Goal: Transaction & Acquisition: Book appointment/travel/reservation

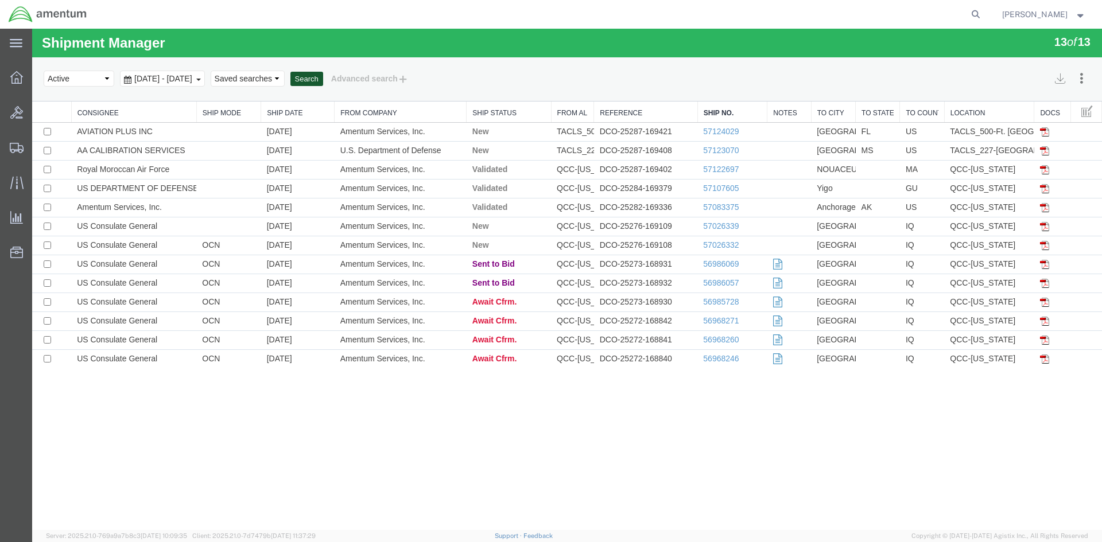
click at [323, 79] on button "Search" at bounding box center [306, 79] width 33 height 15
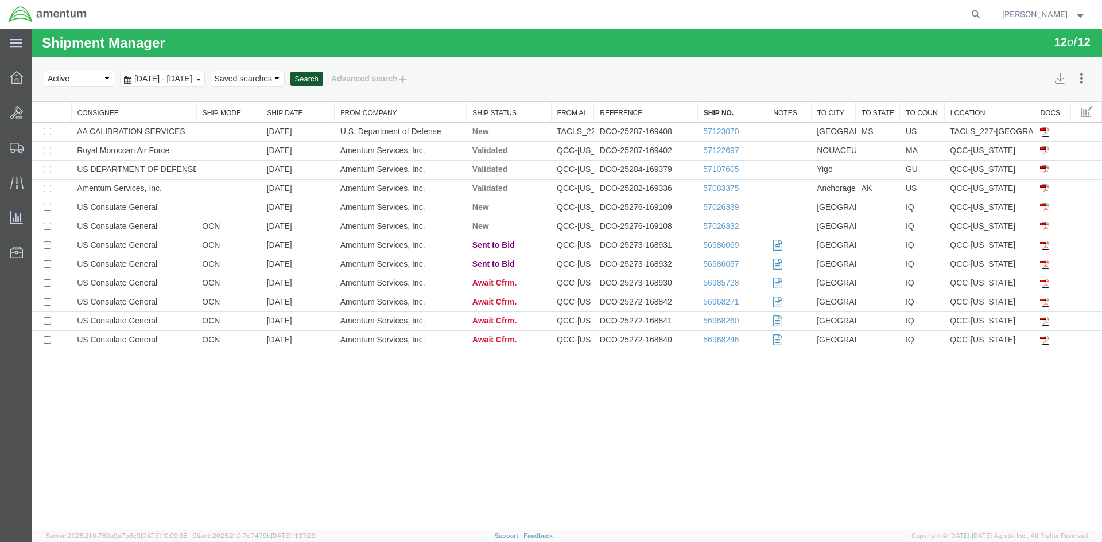
click at [323, 76] on button "Search" at bounding box center [306, 79] width 33 height 15
click at [323, 84] on button "Search" at bounding box center [306, 79] width 33 height 15
click at [323, 78] on button "Search" at bounding box center [306, 79] width 33 height 15
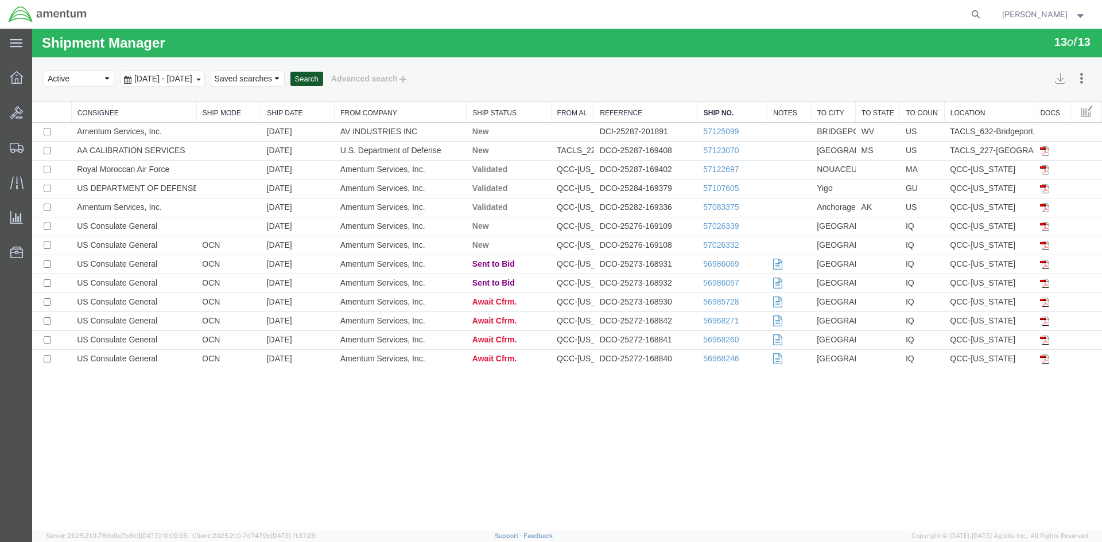
click at [323, 77] on button "Search" at bounding box center [306, 79] width 33 height 15
click at [323, 78] on button "Search" at bounding box center [306, 79] width 33 height 15
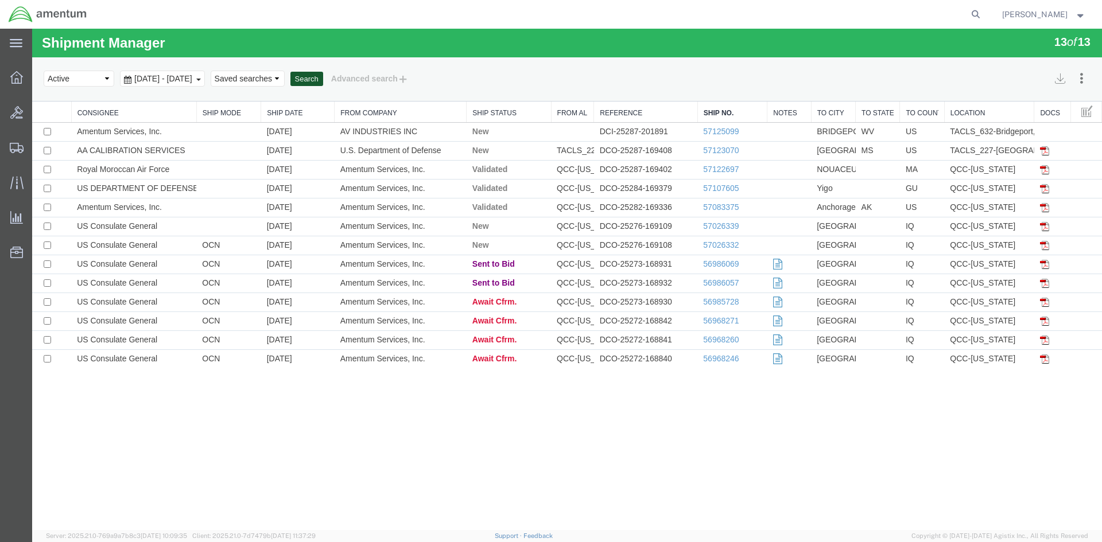
click at [323, 78] on button "Search" at bounding box center [306, 79] width 33 height 15
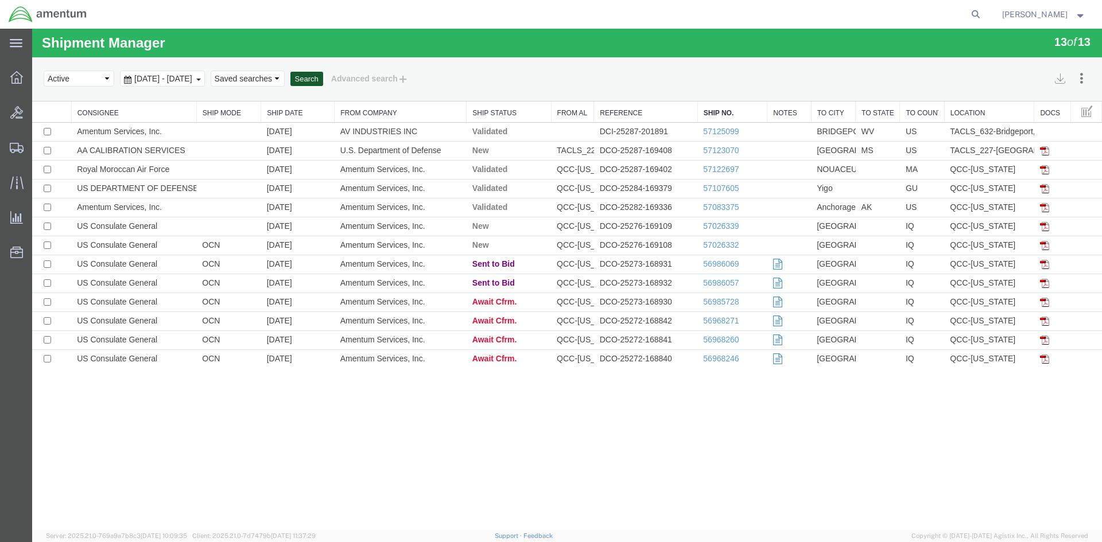
click at [323, 78] on button "Search" at bounding box center [306, 79] width 33 height 15
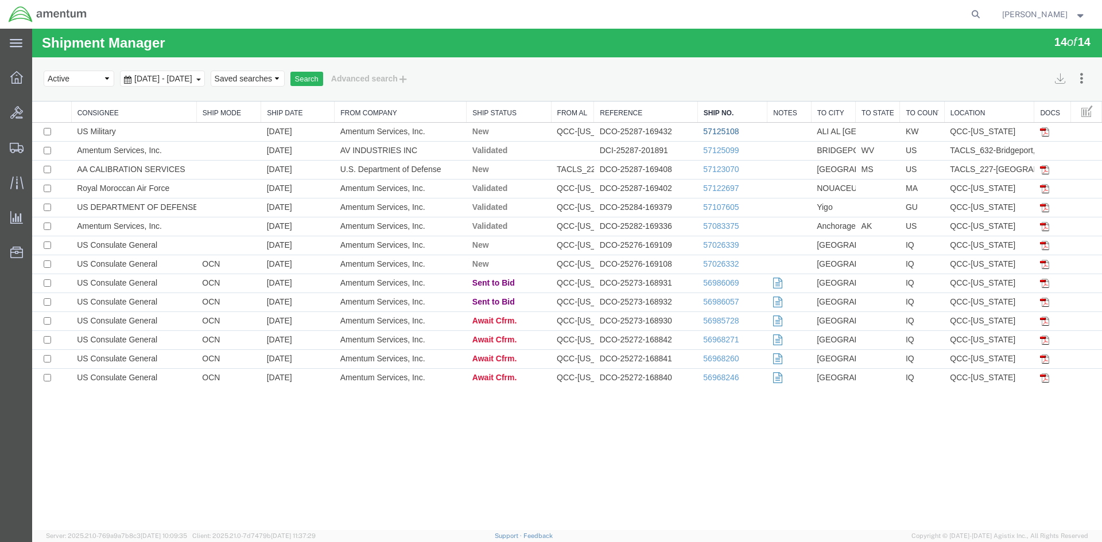
click at [712, 131] on link "57125108" at bounding box center [721, 131] width 36 height 9
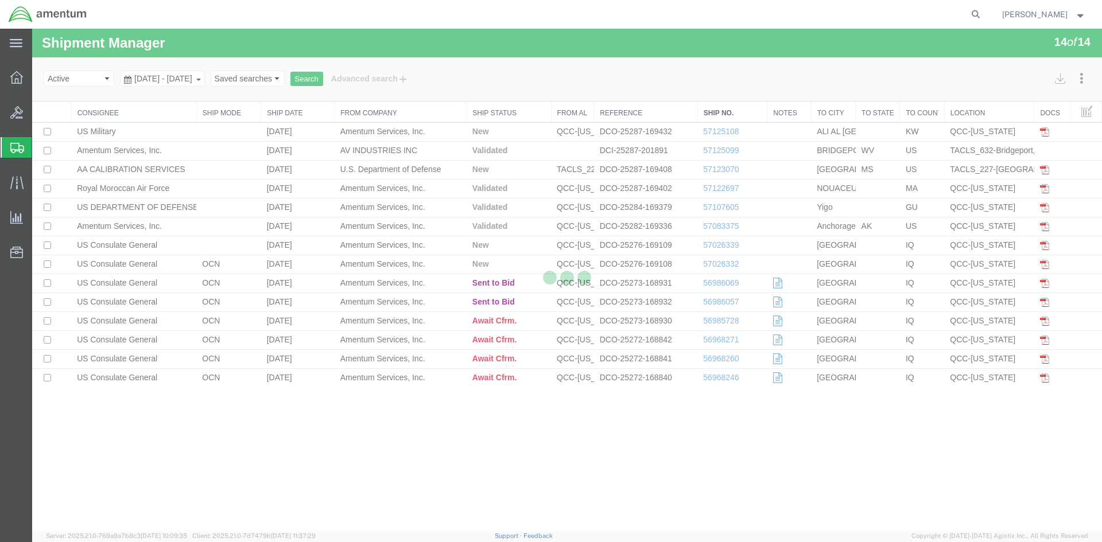
select select "42668"
select select "42682"
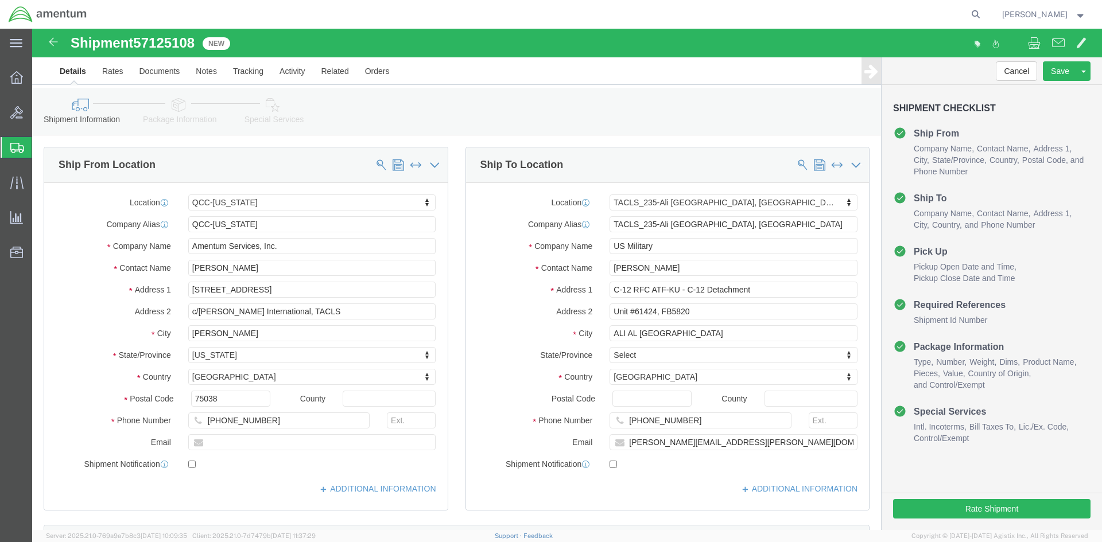
click icon
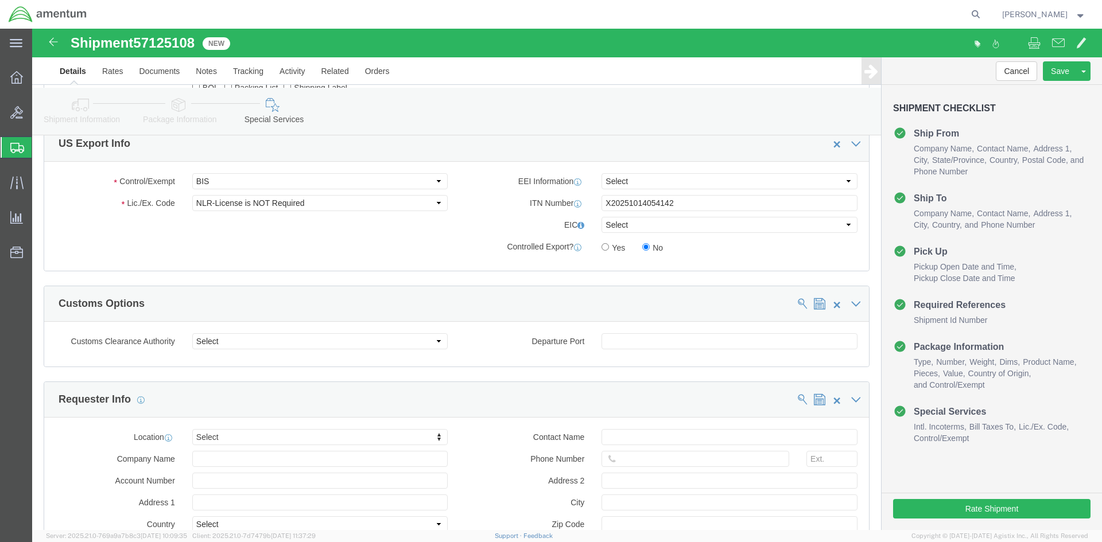
scroll to position [975, 0]
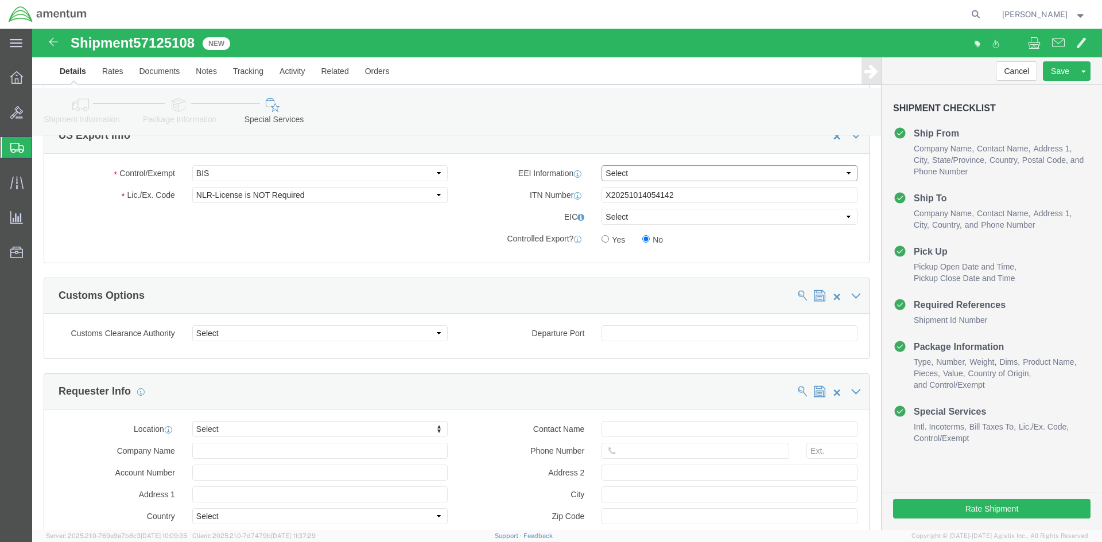
click select "Select AES-Direct EEI Carrier File EEI EEI Exempt"
select select "AESD"
click select "Select AES-Direct EEI Carrier File EEI EEI Exempt"
click button "Rate Shipment"
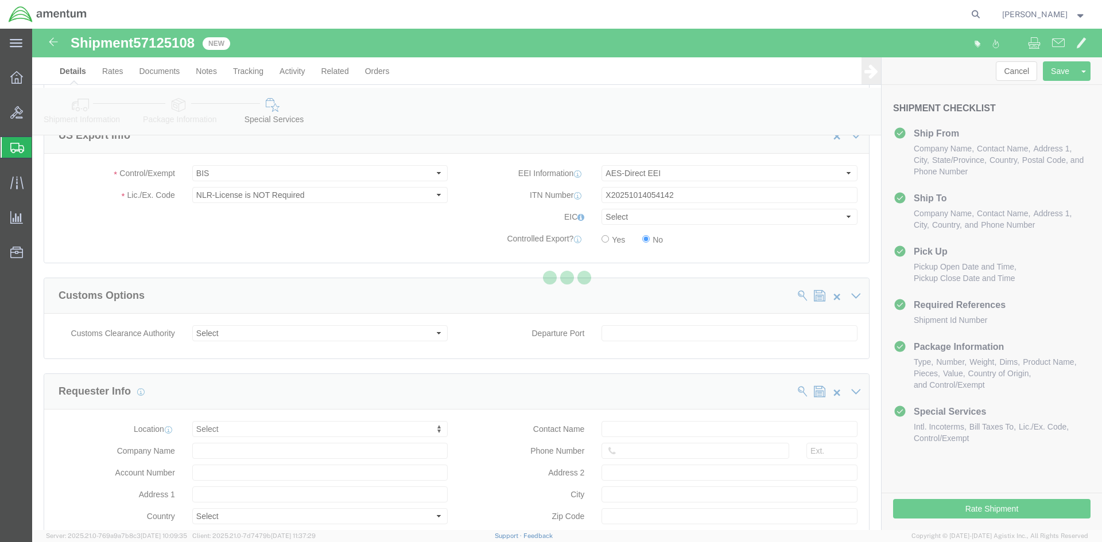
scroll to position [0, 0]
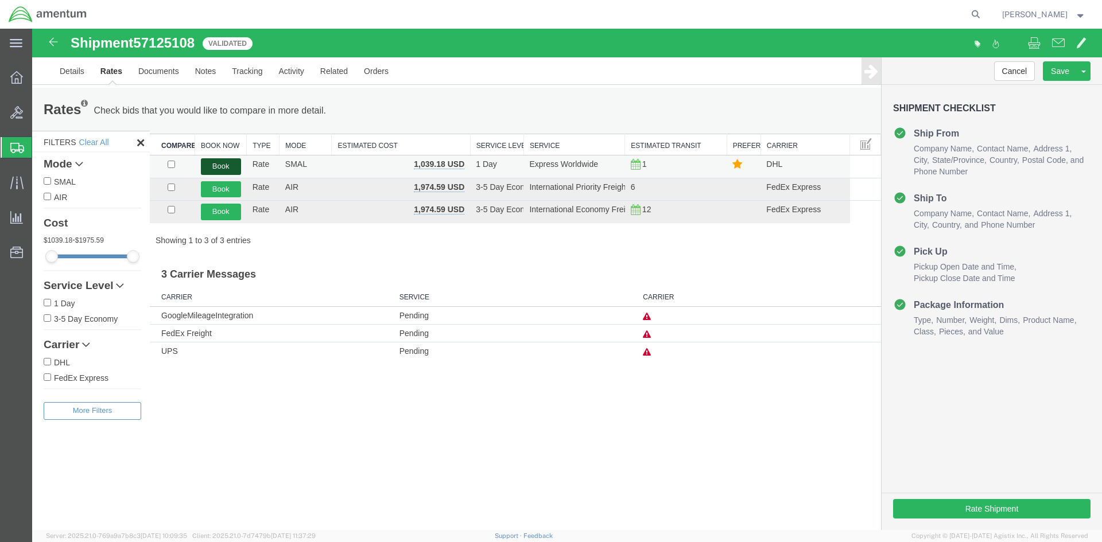
click at [212, 166] on button "Book" at bounding box center [221, 166] width 40 height 17
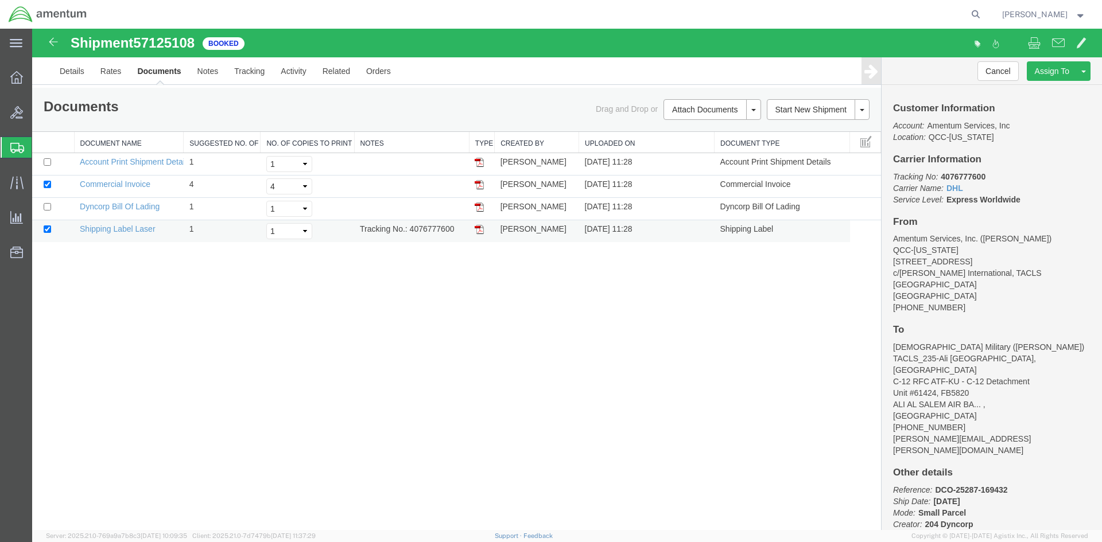
drag, startPoint x: 50, startPoint y: 353, endPoint x: 480, endPoint y: 230, distance: 447.1
click at [480, 230] on img at bounding box center [479, 229] width 9 height 9
click at [18, 77] on icon at bounding box center [16, 77] width 13 height 13
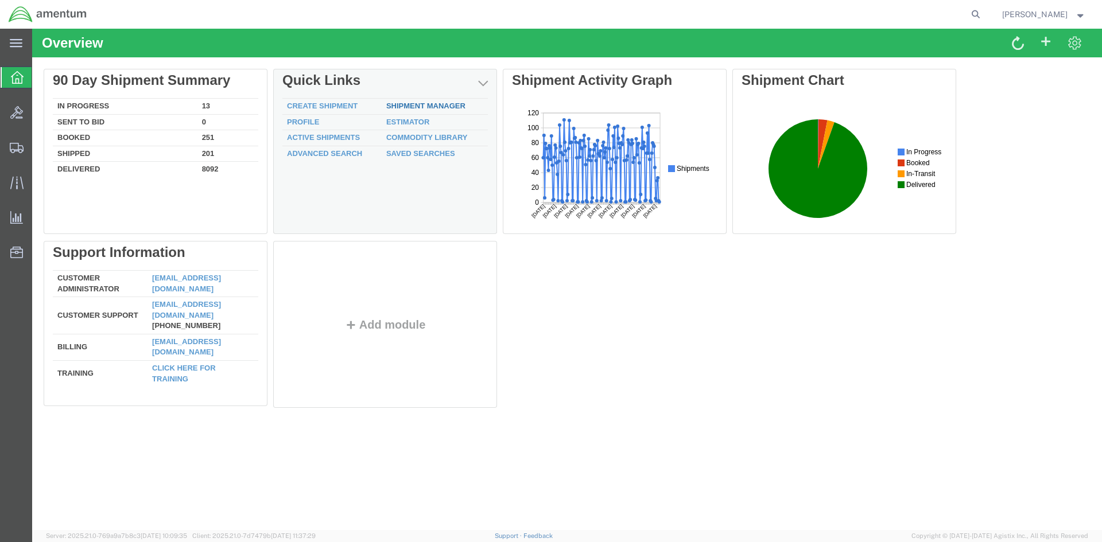
click at [395, 107] on link "Shipment Manager" at bounding box center [425, 106] width 79 height 9
